Goal: Information Seeking & Learning: Learn about a topic

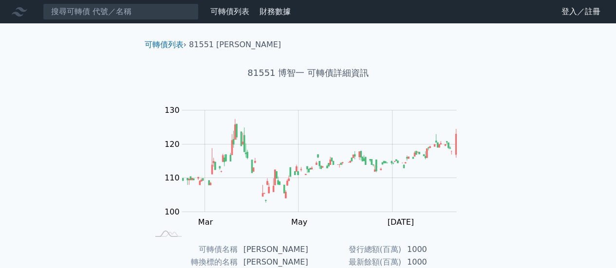
click at [247, 10] on link "可轉債列表" at bounding box center [229, 11] width 39 height 9
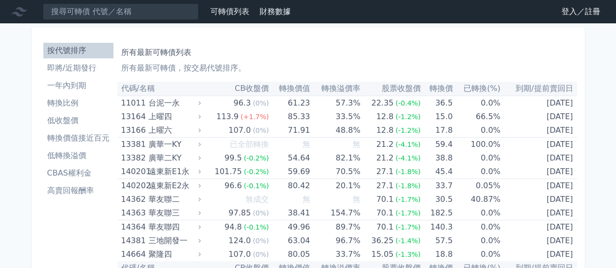
click at [570, 16] on link "登入／註冊" at bounding box center [581, 12] width 55 height 16
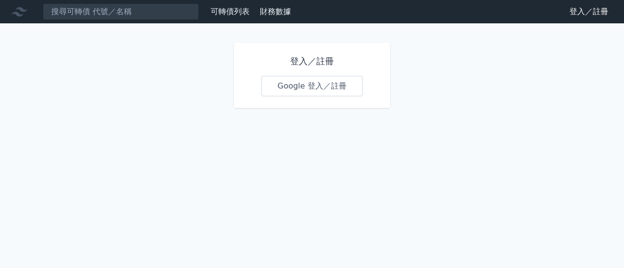
click at [330, 87] on link "Google 登入／註冊" at bounding box center [311, 86] width 101 height 20
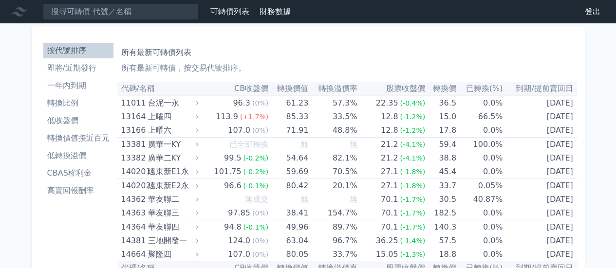
click at [82, 75] on link "即將/近期發行" at bounding box center [78, 68] width 70 height 16
